Goal: Transaction & Acquisition: Purchase product/service

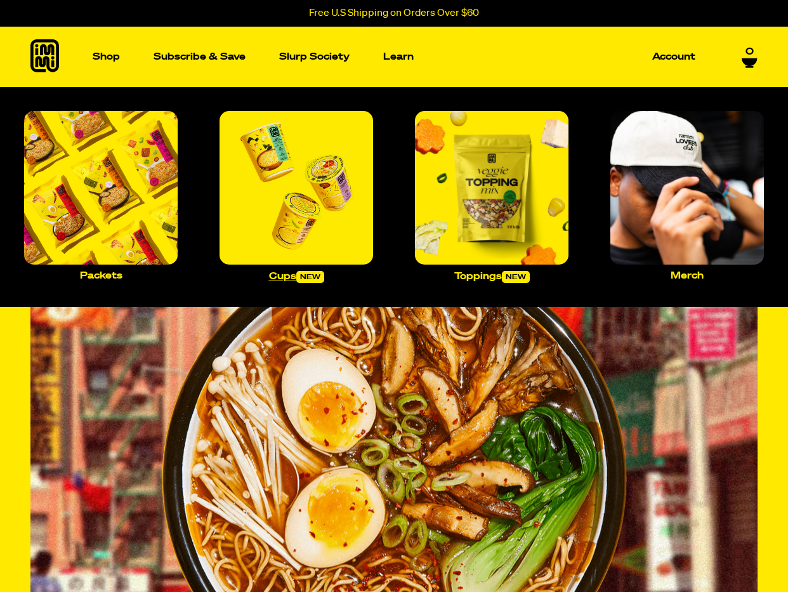
click at [280, 229] on img "Main navigation" at bounding box center [296, 188] width 154 height 154
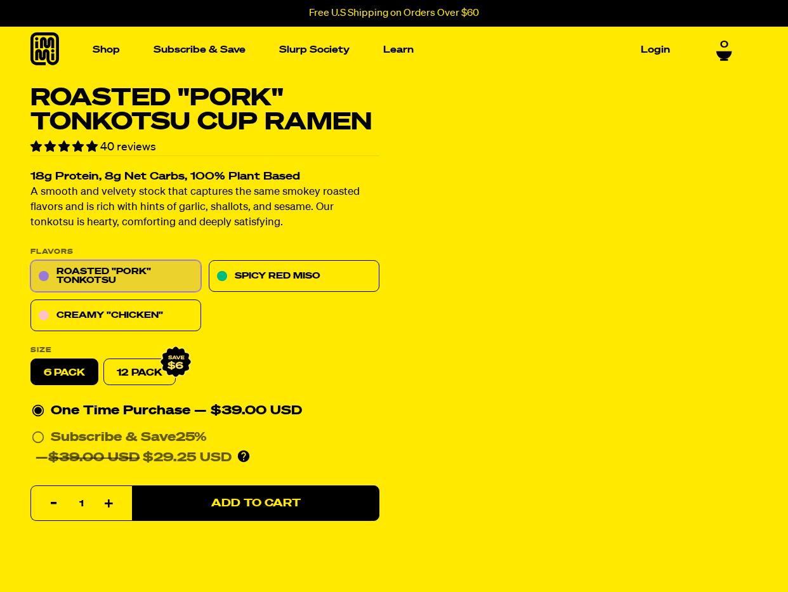
click at [41, 60] on icon at bounding box center [44, 48] width 29 height 33
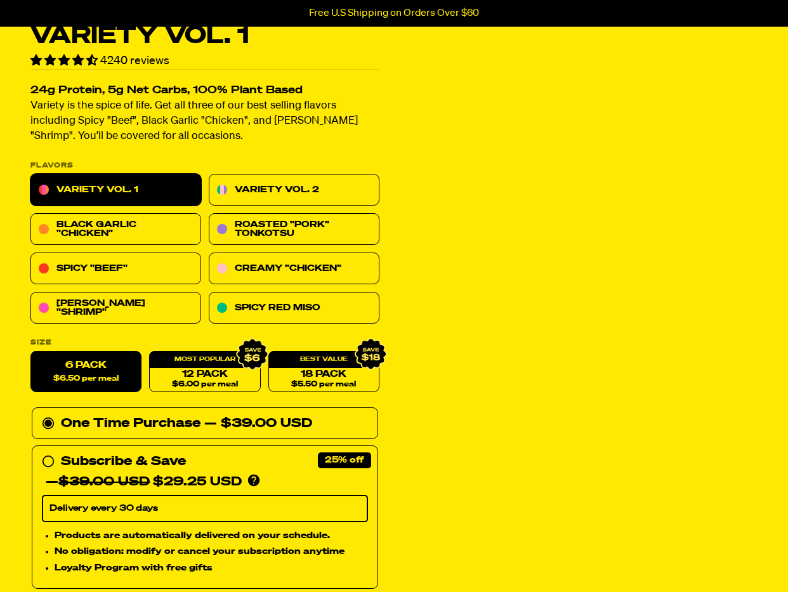
click at [170, 143] on p "Variety is the spice of life. Get all three of our best selling flavors includi…" at bounding box center [204, 122] width 349 height 46
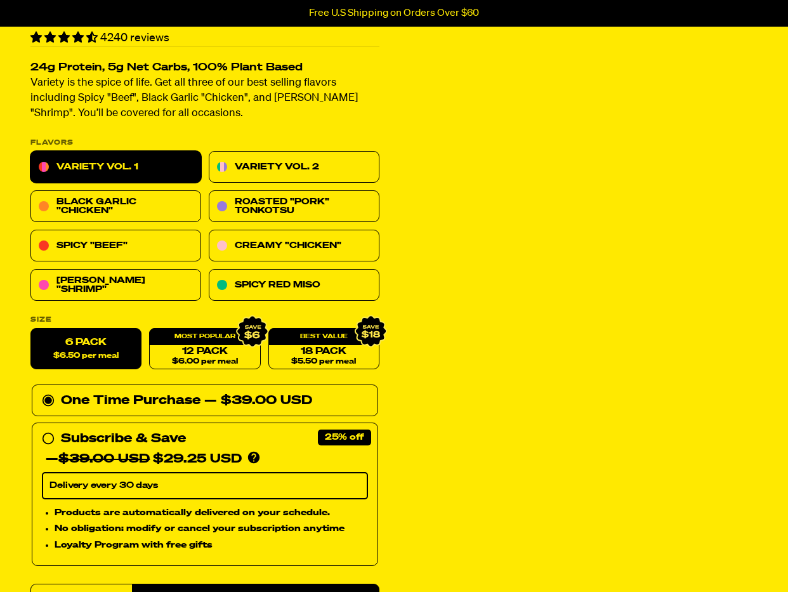
scroll to position [94, 0]
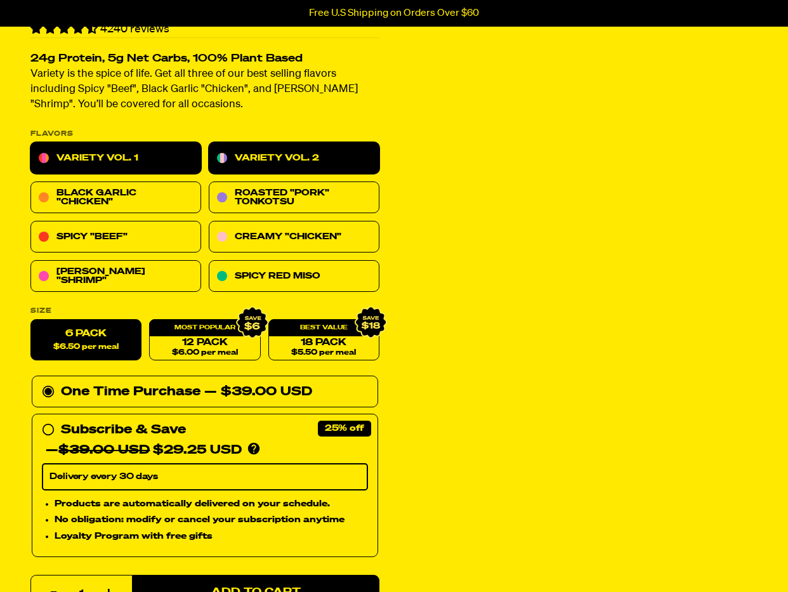
click at [235, 156] on link "Variety Vol. 2" at bounding box center [294, 159] width 171 height 32
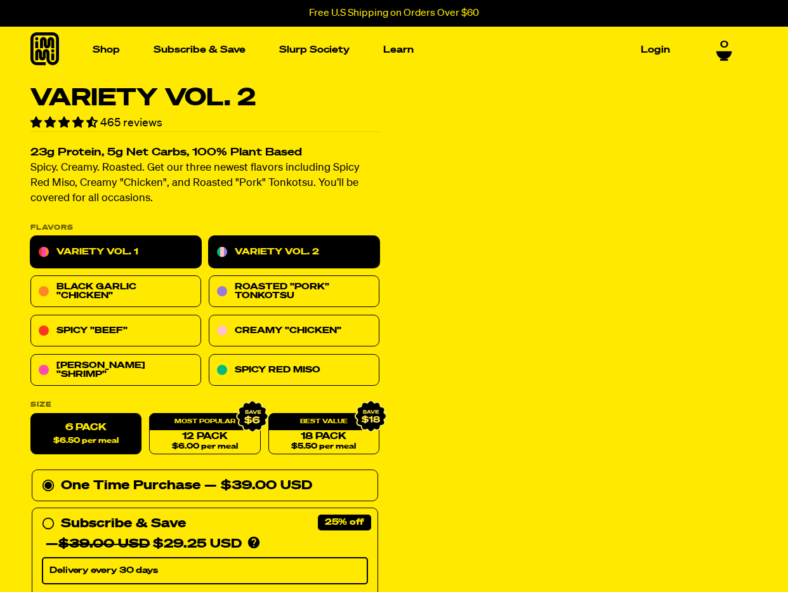
click at [100, 244] on link "Variety Vol. 1" at bounding box center [115, 253] width 171 height 32
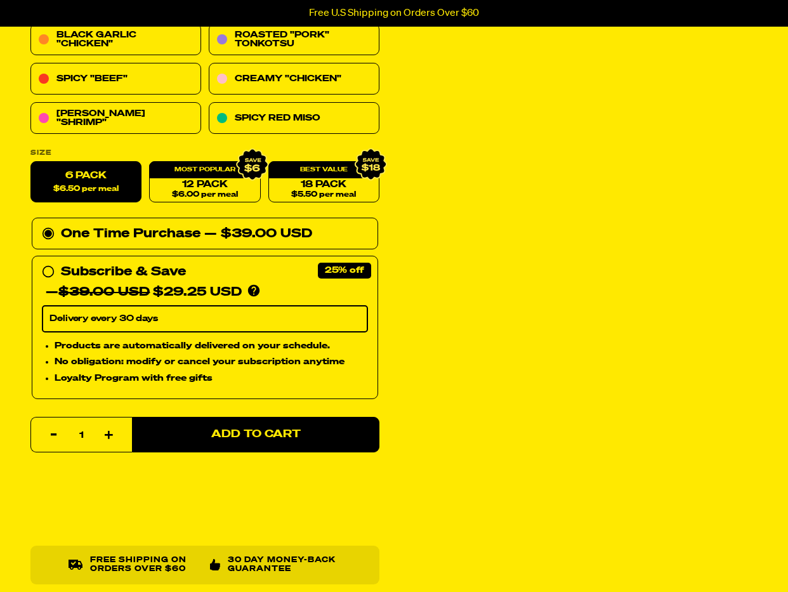
scroll to position [252, 0]
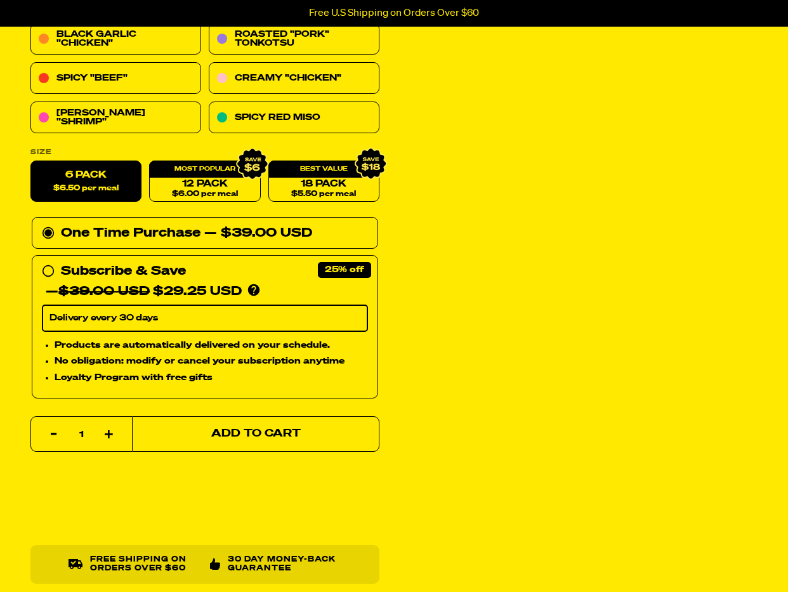
click at [279, 435] on span "Add to Cart" at bounding box center [255, 434] width 89 height 11
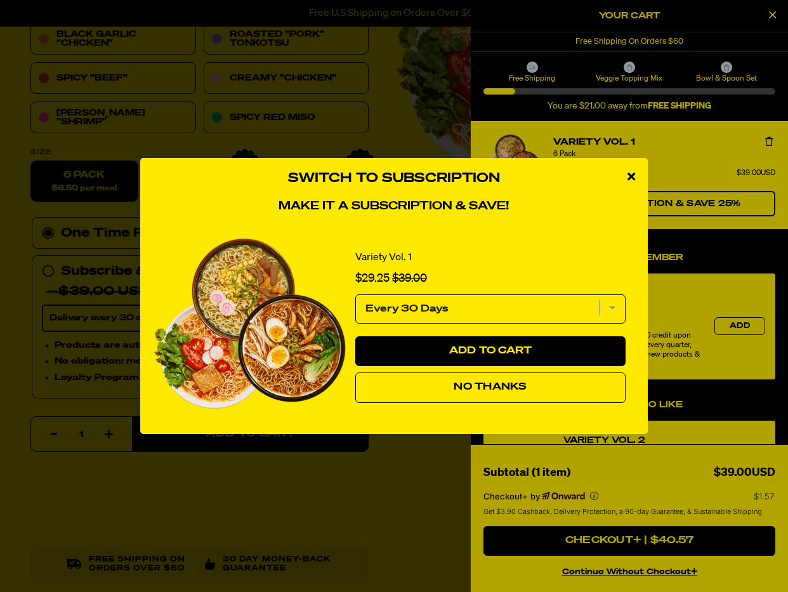
click at [435, 391] on button "No Thanks" at bounding box center [490, 387] width 270 height 30
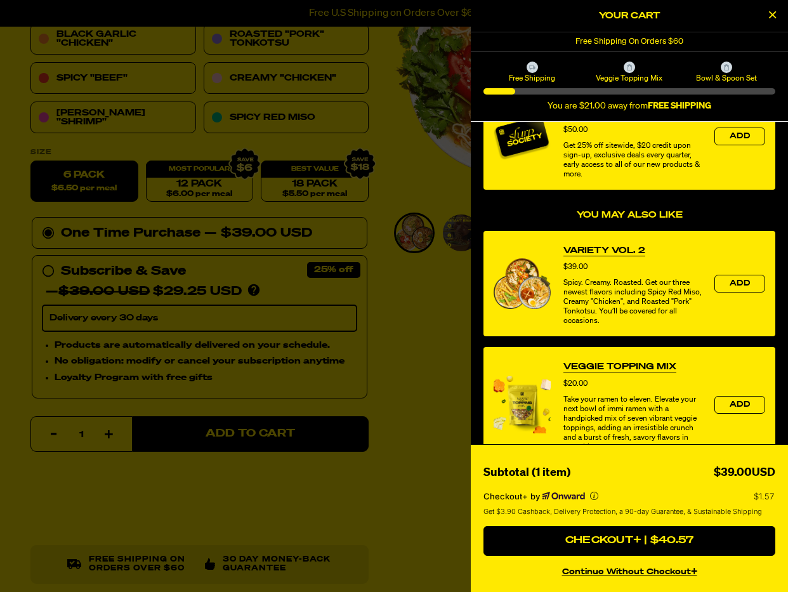
scroll to position [0, 0]
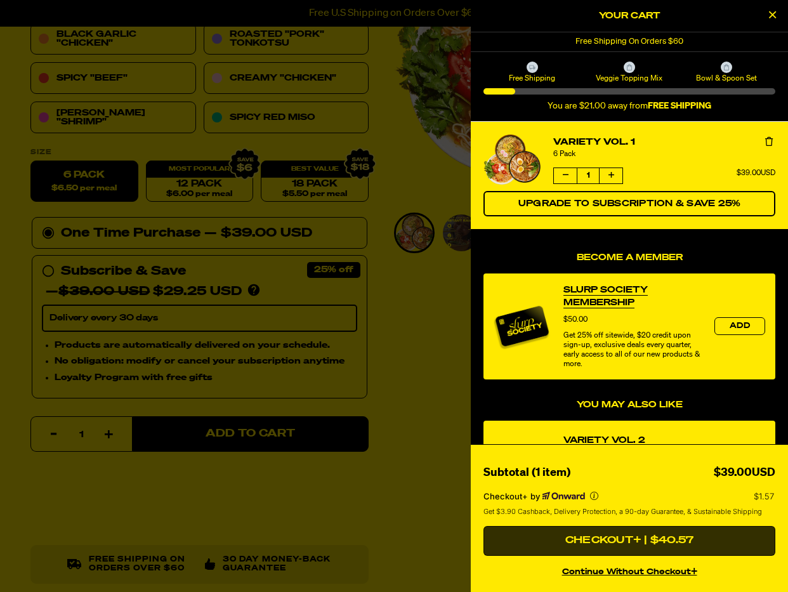
click at [641, 541] on button "Checkout+ | $40.57" at bounding box center [629, 541] width 292 height 30
